Goal: Task Accomplishment & Management: Use online tool/utility

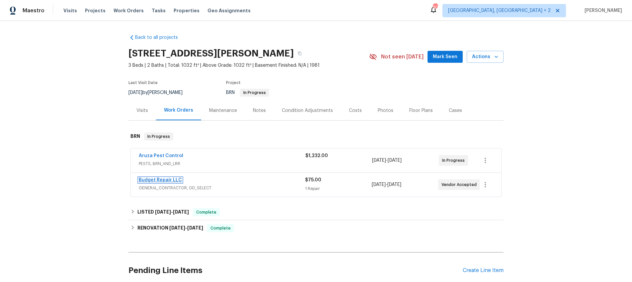
click at [160, 180] on link "Budget Repair LLC" at bounding box center [160, 180] width 43 height 5
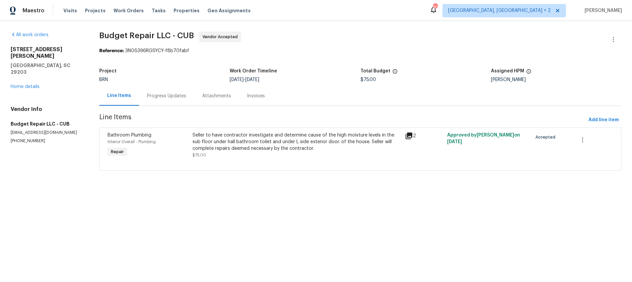
click at [410, 134] on icon at bounding box center [409, 136] width 7 height 7
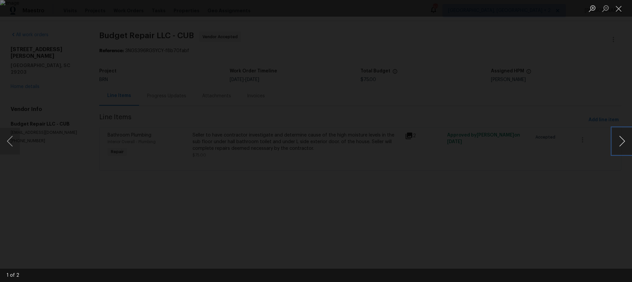
click at [623, 139] on button "Next image" at bounding box center [622, 141] width 20 height 27
click at [533, 120] on div "Lightbox" at bounding box center [316, 141] width 632 height 282
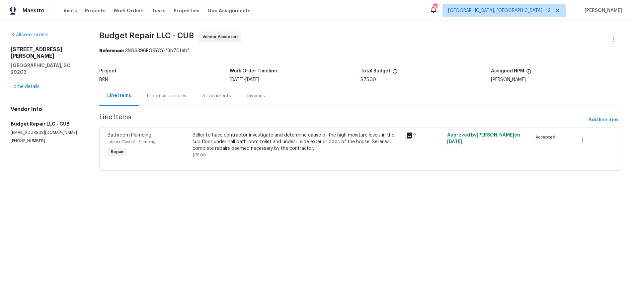
click at [164, 99] on div "Progress Updates" at bounding box center [166, 96] width 39 height 7
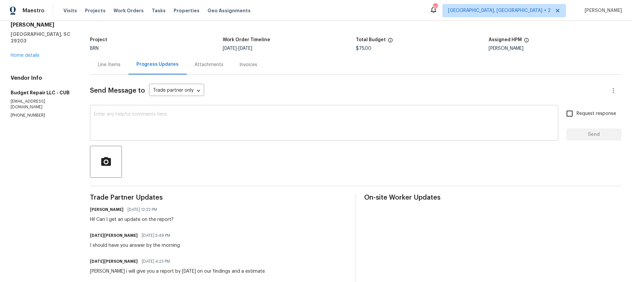
scroll to position [33, 0]
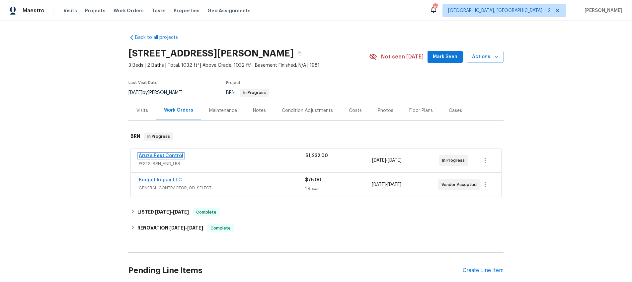
click at [147, 155] on link "Aruza Pest Control" at bounding box center [161, 155] width 44 height 5
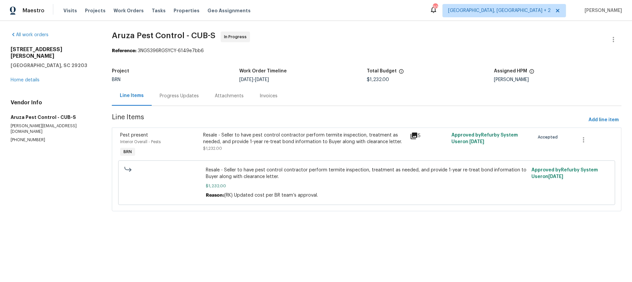
click at [194, 95] on div "Progress Updates" at bounding box center [179, 96] width 39 height 7
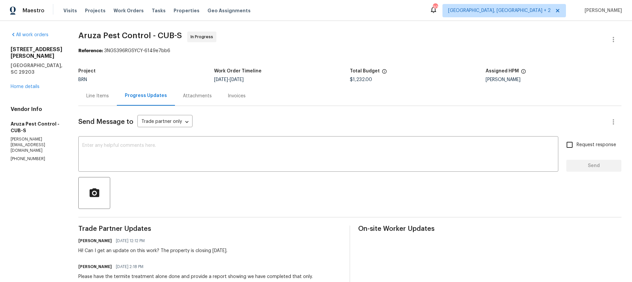
click at [97, 97] on div "Line Items" at bounding box center [97, 96] width 23 height 7
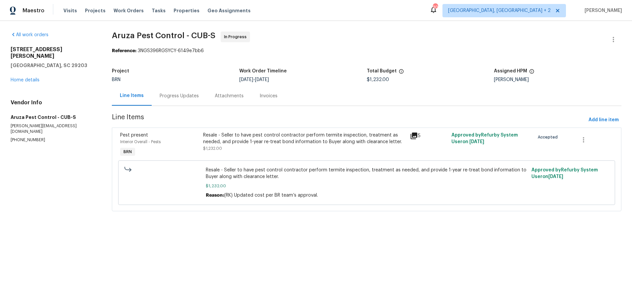
click at [417, 135] on icon at bounding box center [414, 136] width 7 height 7
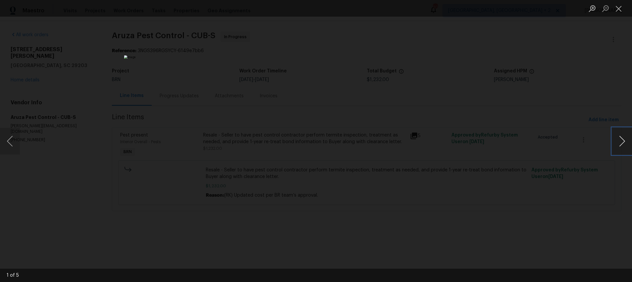
click at [624, 141] on button "Next image" at bounding box center [622, 141] width 20 height 27
click at [624, 142] on button "Next image" at bounding box center [622, 141] width 20 height 27
